Goal: Task Accomplishment & Management: Use online tool/utility

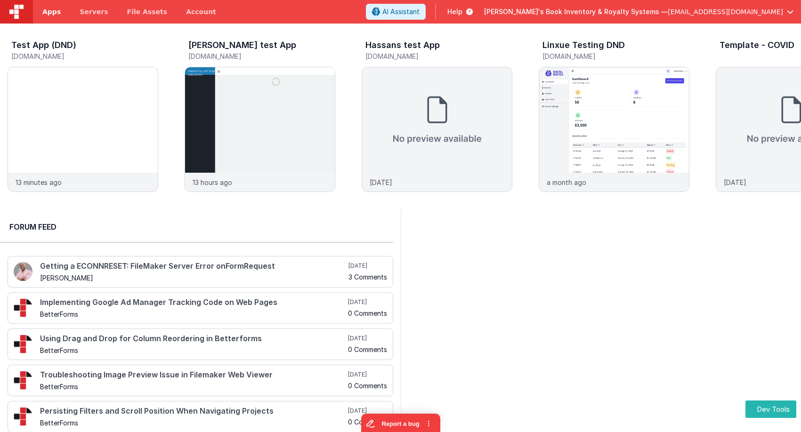
click at [55, 7] on link "Apps" at bounding box center [51, 12] width 37 height 24
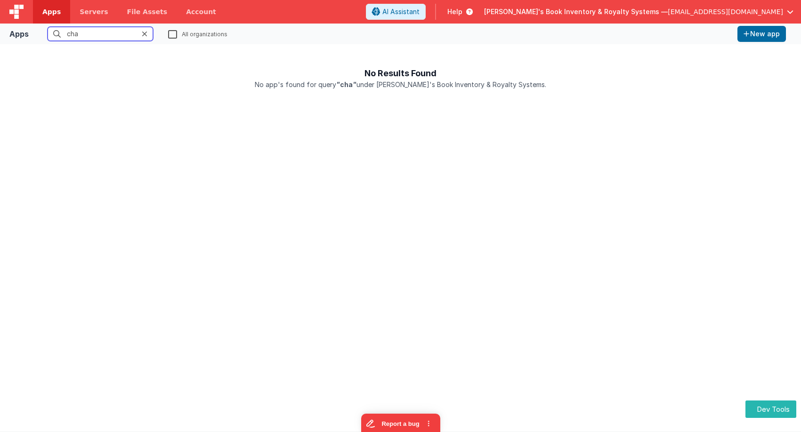
type input "cha"
click at [172, 35] on label "All organizations" at bounding box center [197, 33] width 59 height 9
click at [0, 0] on input "All organizations" at bounding box center [0, 0] width 0 height 0
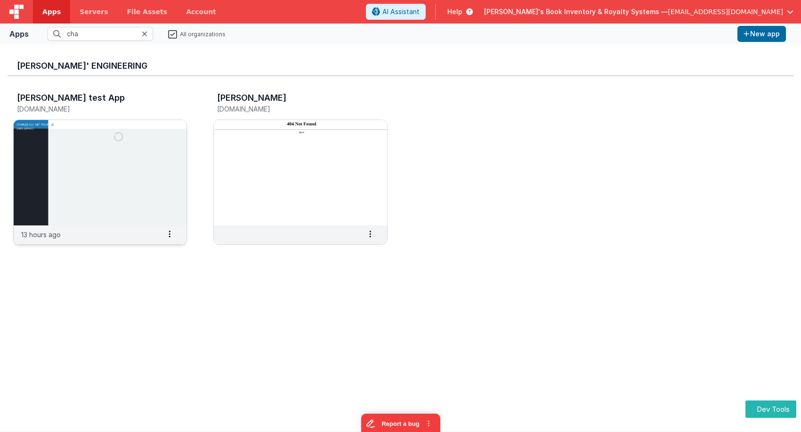
click at [129, 174] on img at bounding box center [100, 172] width 173 height 105
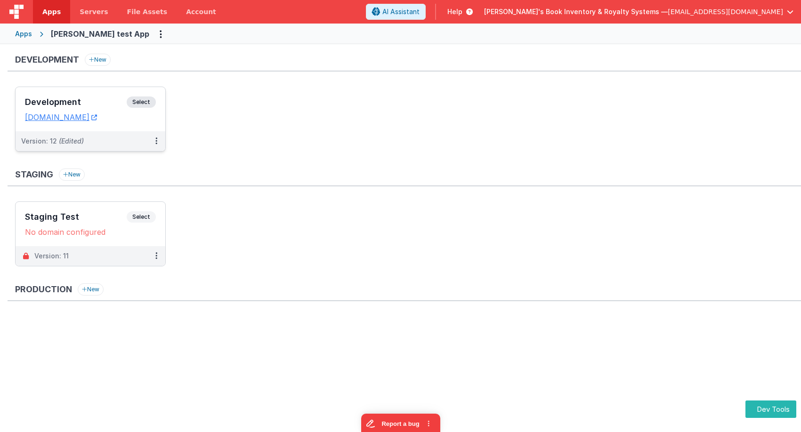
click at [153, 96] on div "Development Select URLs charlesguidev.fmbetterforms.com" at bounding box center [91, 109] width 150 height 44
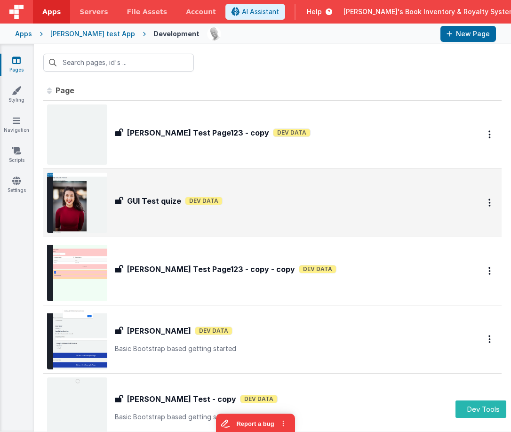
click at [261, 210] on div "GUI Test quize GUI Test quize Dev Data" at bounding box center [287, 202] width 344 height 15
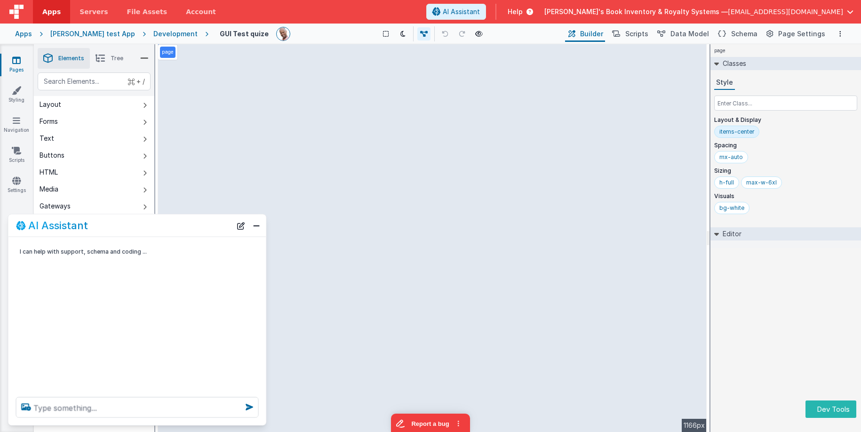
click at [749, 305] on div "page Classes Style Layout & Display items-center Spacing mx-auto Sizing h-full …" at bounding box center [786, 238] width 151 height 388
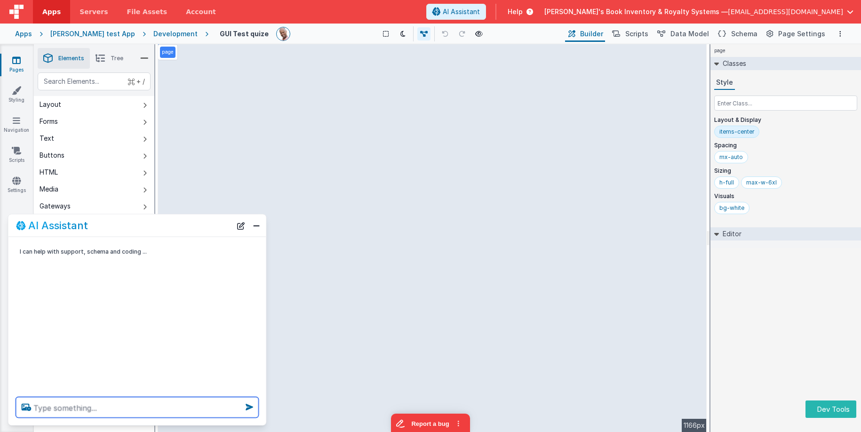
click at [122, 397] on textarea at bounding box center [137, 407] width 243 height 21
click at [113, 415] on textarea at bounding box center [137, 407] width 243 height 21
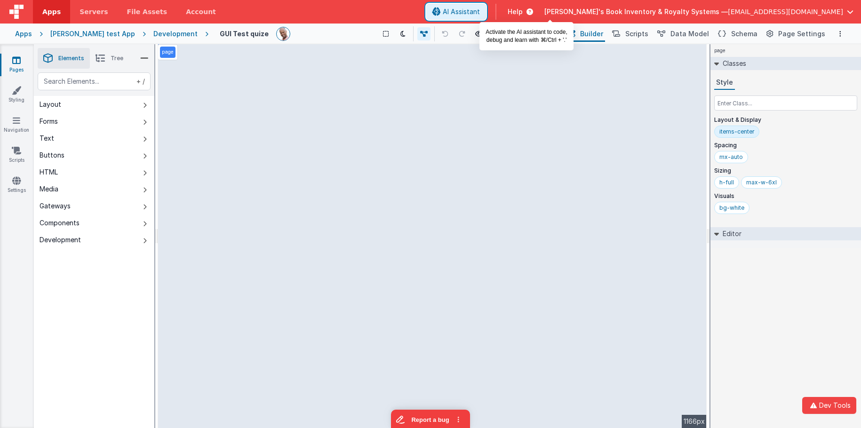
click at [480, 14] on span "AI Assistant" at bounding box center [461, 11] width 37 height 9
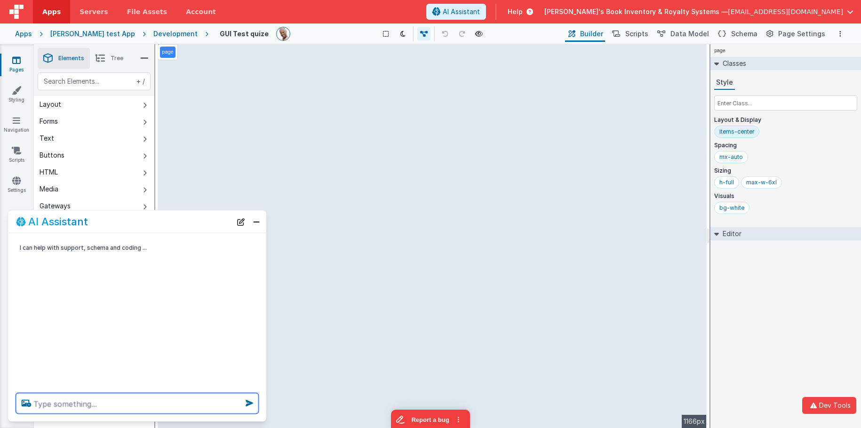
click at [121, 402] on textarea at bounding box center [137, 403] width 243 height 21
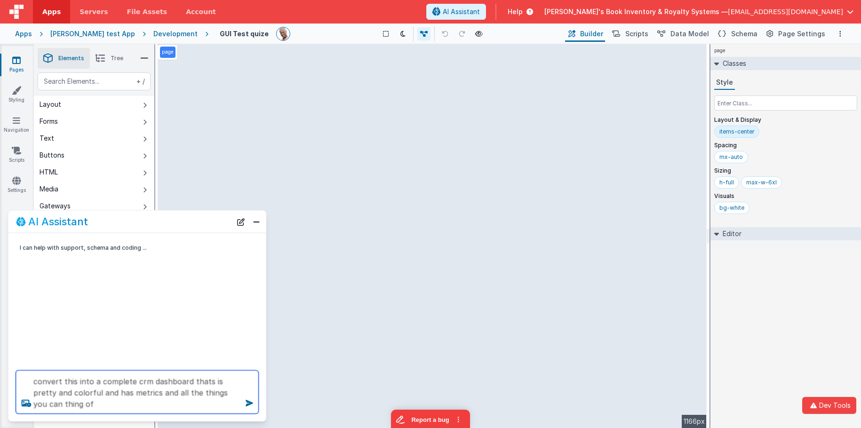
type textarea "convert this into a complete crm dashboard thats is pretty and colorful and has…"
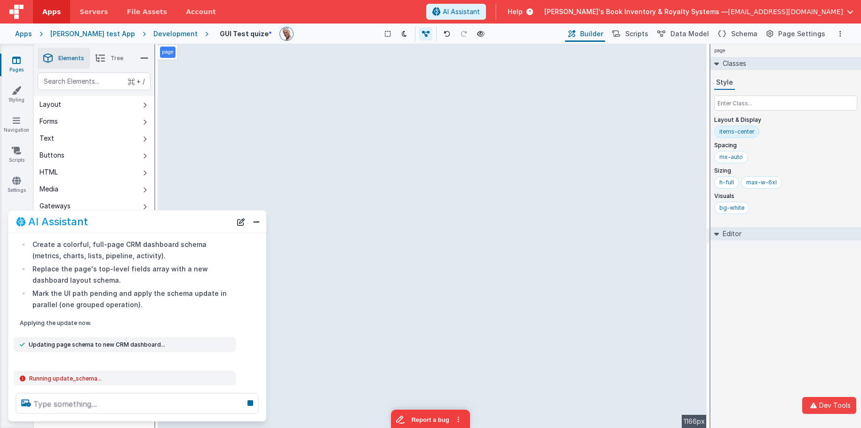
scroll to position [78, 0]
click at [258, 224] on button "Close" at bounding box center [256, 221] width 12 height 13
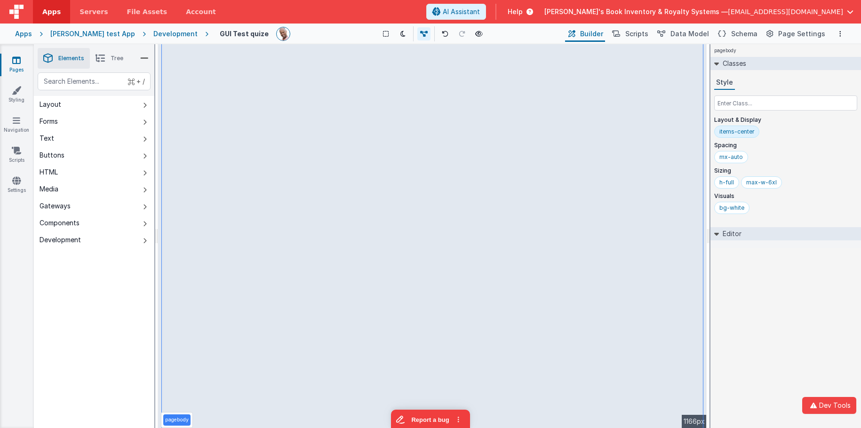
click at [109, 53] on li "Tree" at bounding box center [109, 58] width 39 height 21
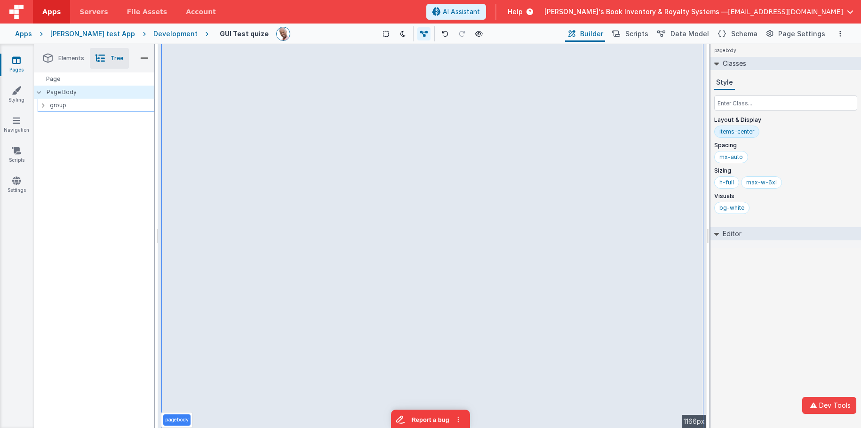
click at [40, 104] on div "group" at bounding box center [96, 105] width 117 height 13
drag, startPoint x: 55, startPoint y: 105, endPoint x: 39, endPoint y: 107, distance: 15.6
click at [55, 105] on p "group" at bounding box center [102, 105] width 104 height 10
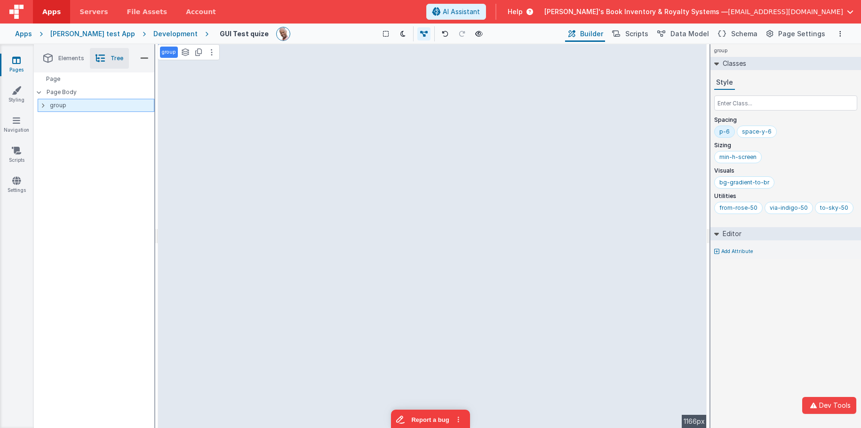
click at [43, 108] on icon at bounding box center [42, 106] width 3 height 8
drag, startPoint x: 64, startPoint y: 106, endPoint x: 46, endPoint y: 107, distance: 18.4
click at [64, 106] on p "group" at bounding box center [102, 105] width 104 height 10
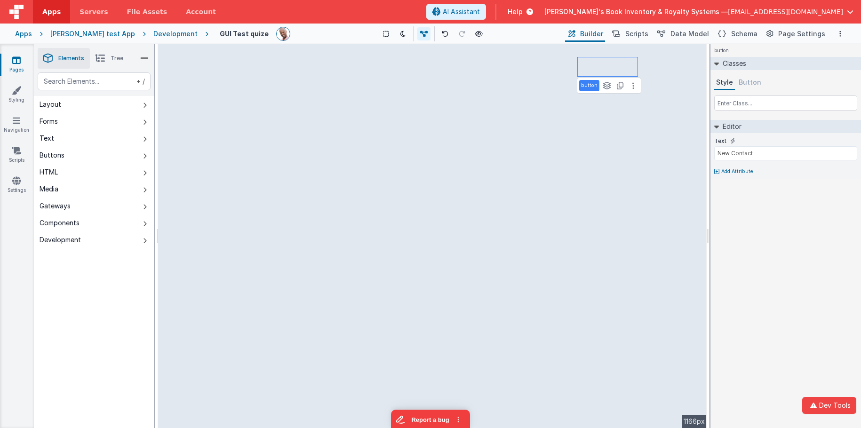
click at [750, 86] on button "Button" at bounding box center [750, 83] width 26 height 14
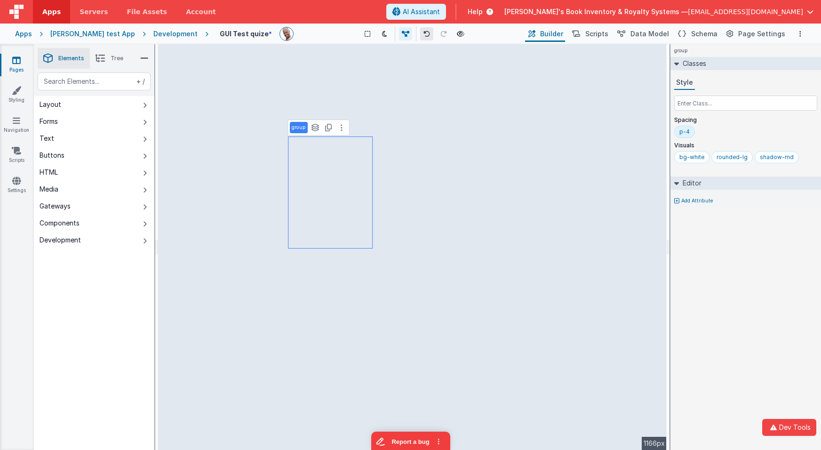
click at [420, 39] on button at bounding box center [426, 33] width 13 height 13
